Goal: Navigation & Orientation: Find specific page/section

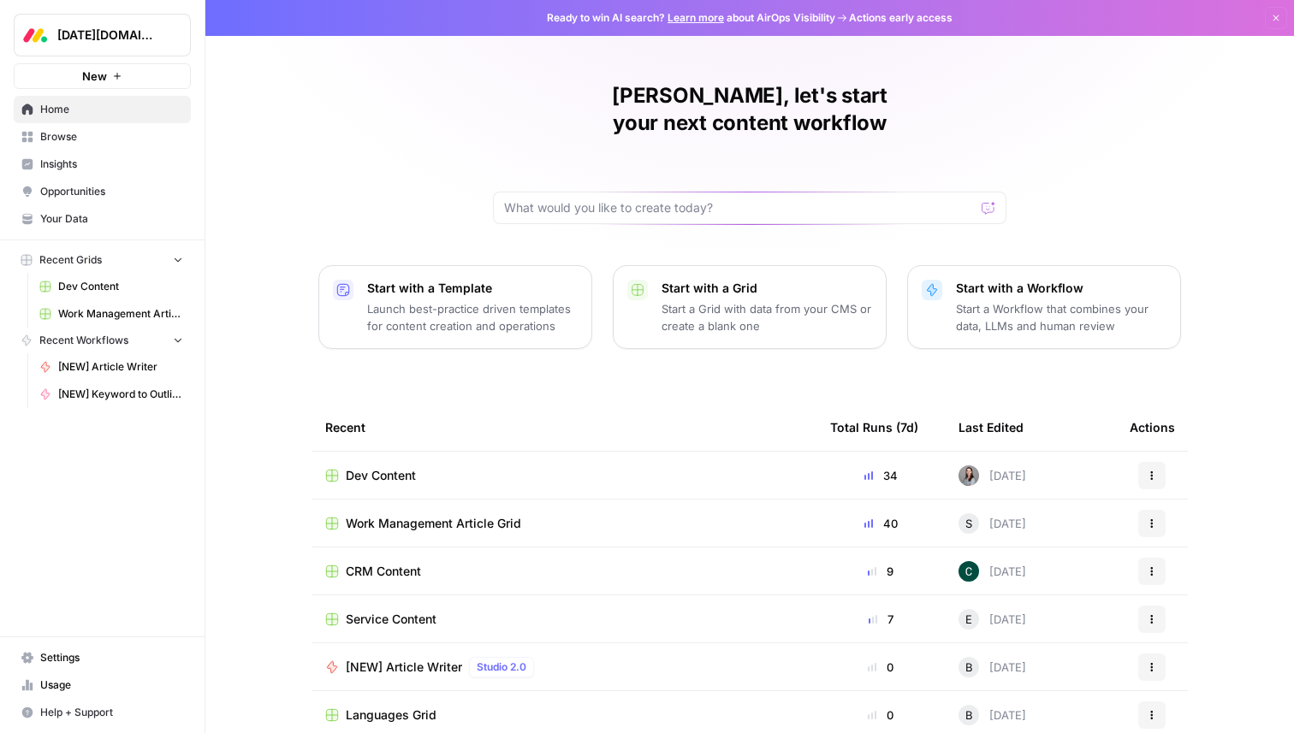
click at [72, 192] on span "Opportunities" at bounding box center [111, 191] width 143 height 15
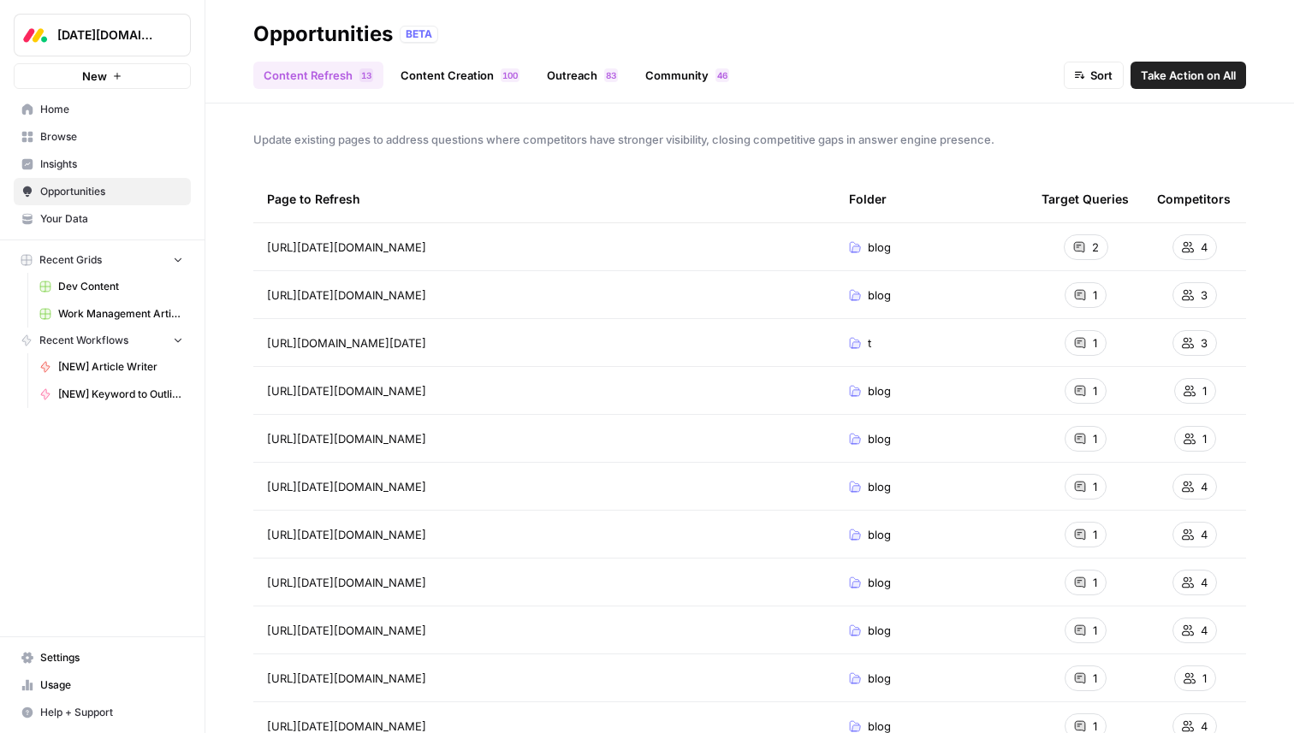
click at [440, 75] on link "Content Creation 0 0 1" at bounding box center [459, 75] width 139 height 27
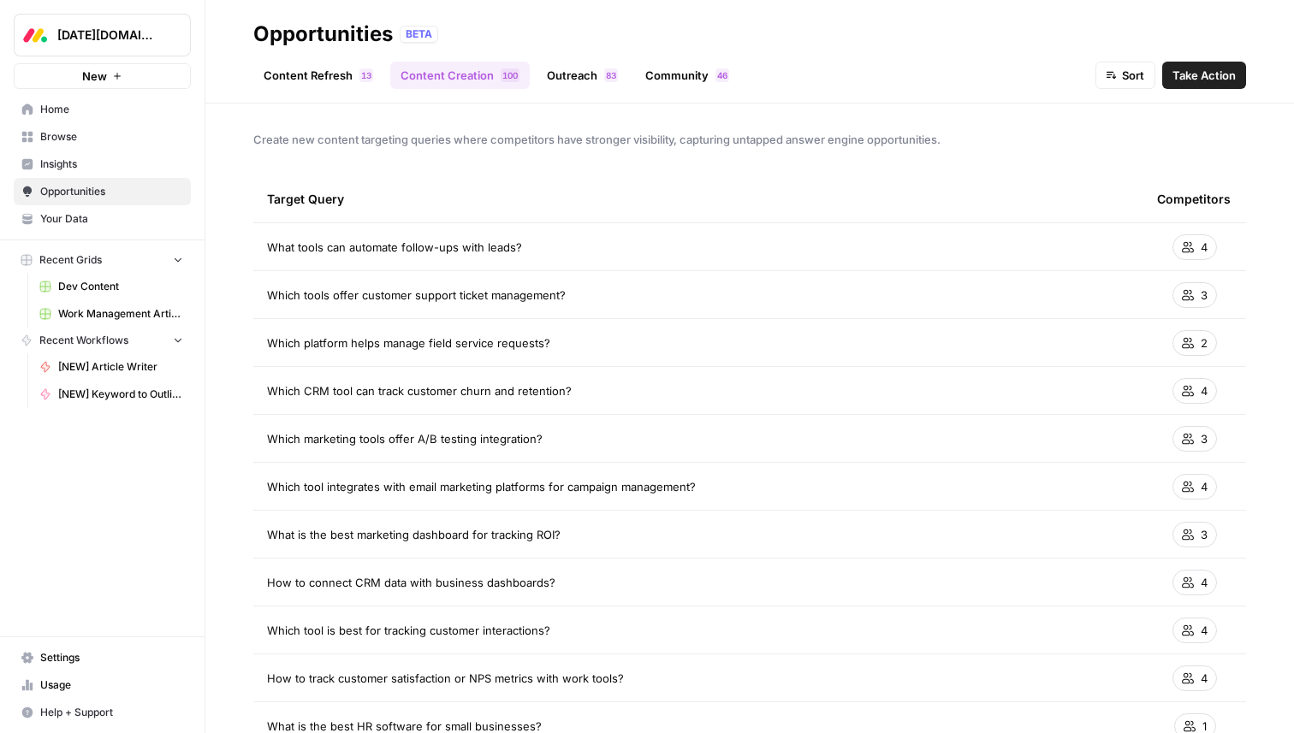
click at [299, 69] on link "Content Refresh 3 1" at bounding box center [318, 75] width 130 height 27
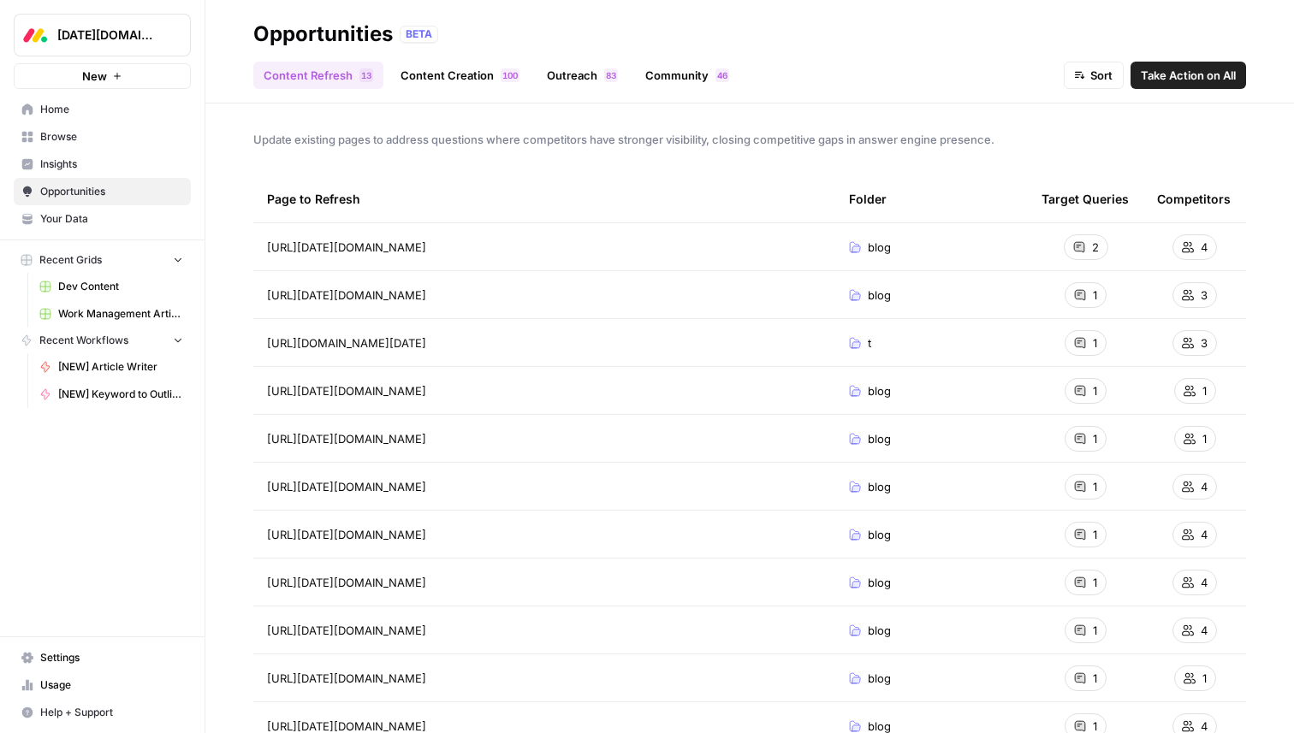
click at [62, 160] on span "Insights" at bounding box center [111, 164] width 143 height 15
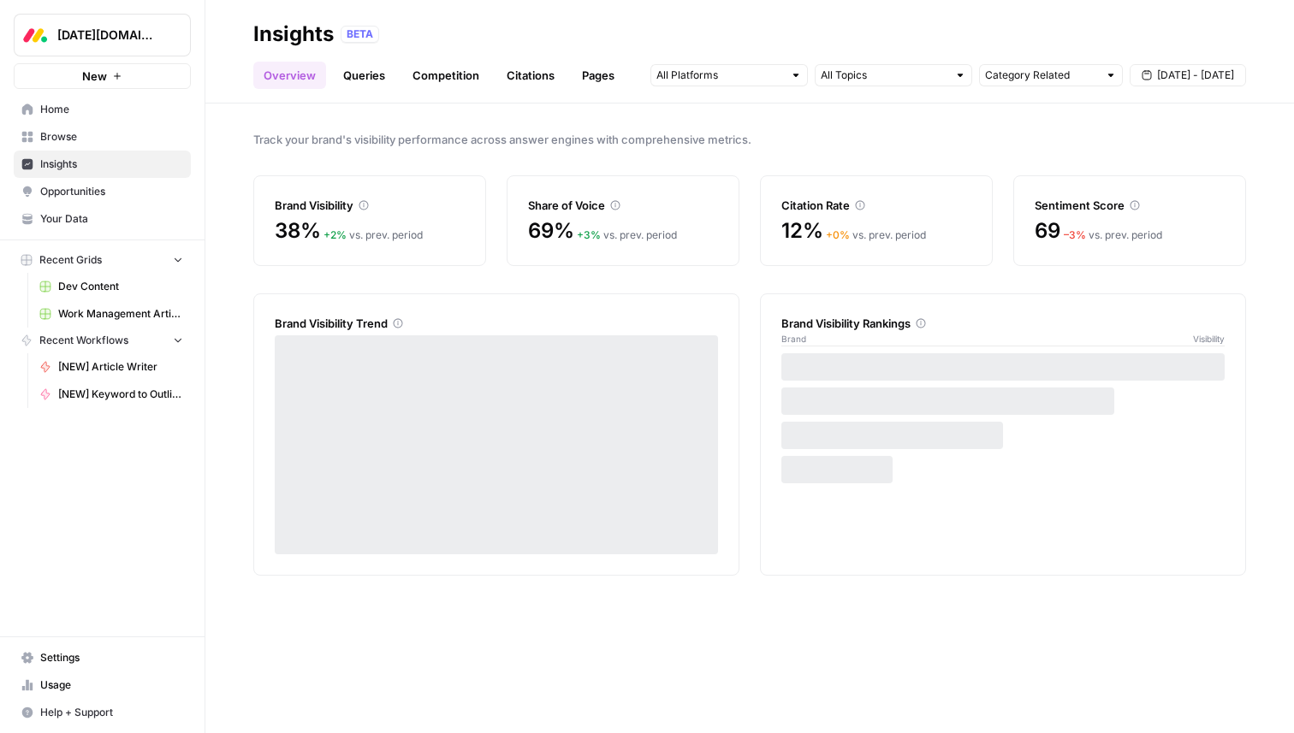
click at [368, 73] on link "Queries" at bounding box center [364, 75] width 62 height 27
